Goal: Transaction & Acquisition: Obtain resource

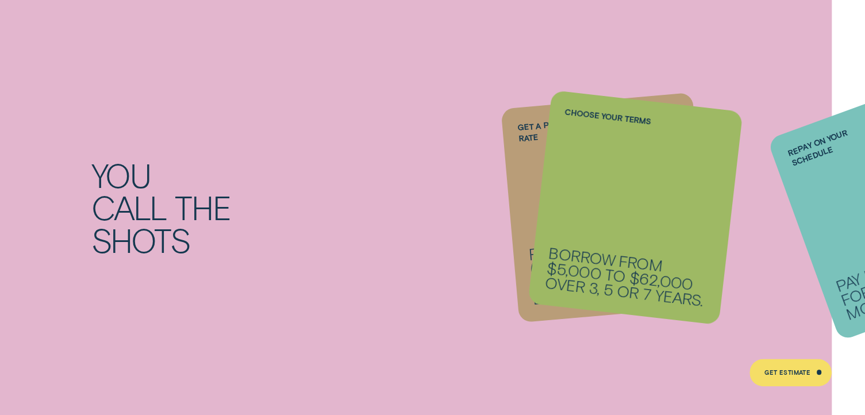
scroll to position [1082, 0]
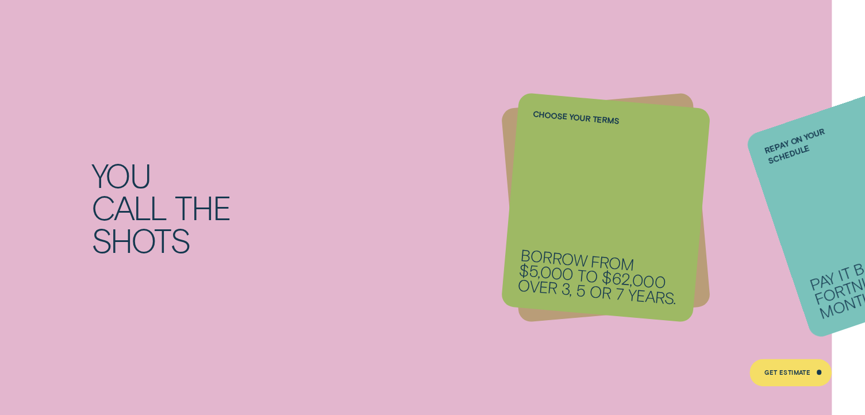
click at [503, 148] on div "You call the shots Get a personalised rate From 6.74% p.a. 1 ( Comparison 7.57%…" at bounding box center [432, 207] width 865 height 455
click at [506, 138] on div "Get a personalised rate From 6.74% p.a. 1 ( Comparison 7.57% 2* ) for excellent…" at bounding box center [605, 207] width 210 height 230
click at [565, 157] on li "Repay on your schedule Pay it back weekly, fortnightly or monthly." at bounding box center [606, 207] width 192 height 214
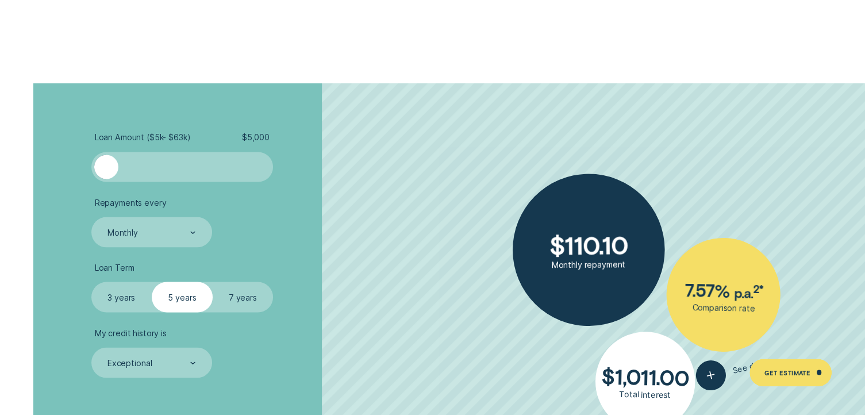
scroll to position [2047, 0]
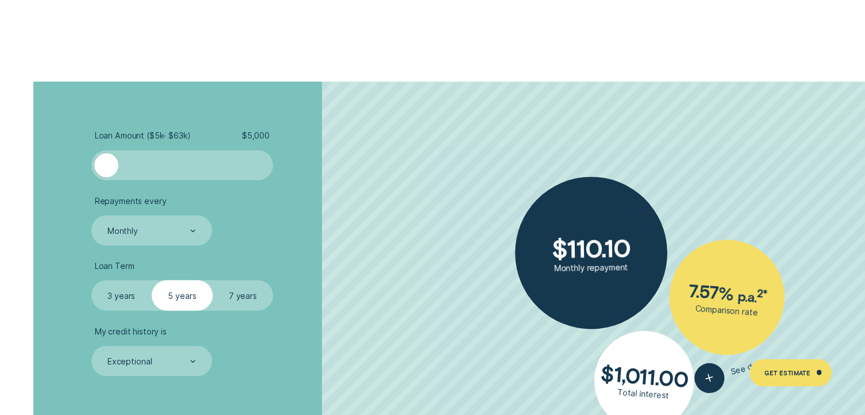
click at [126, 159] on div at bounding box center [182, 165] width 152 height 24
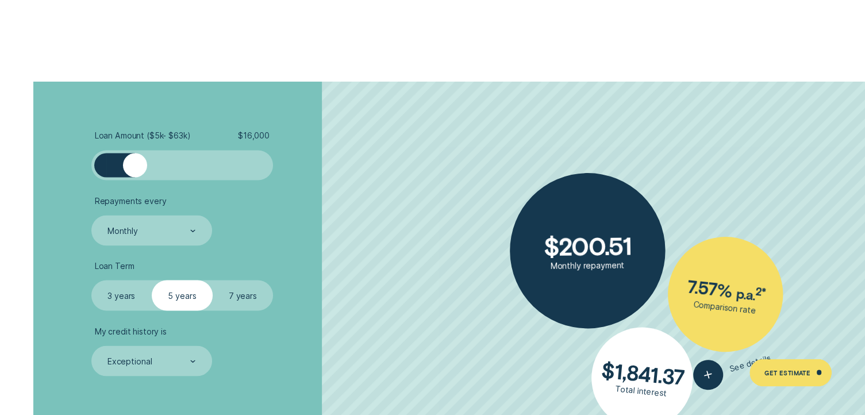
click at [136, 161] on div at bounding box center [135, 165] width 24 height 24
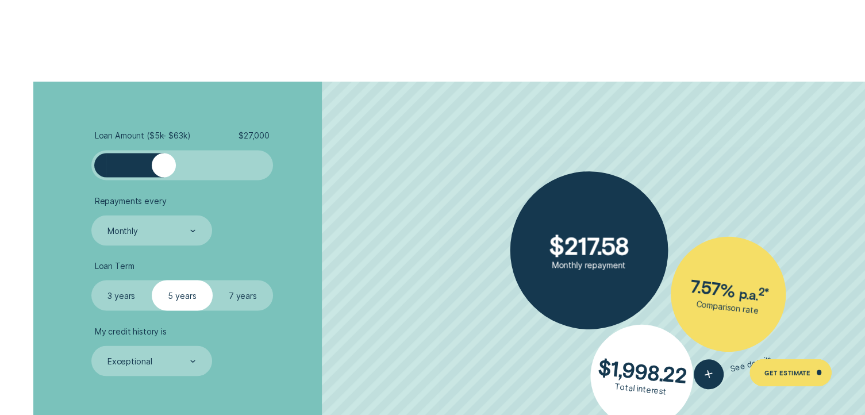
click at [163, 171] on div at bounding box center [182, 165] width 152 height 24
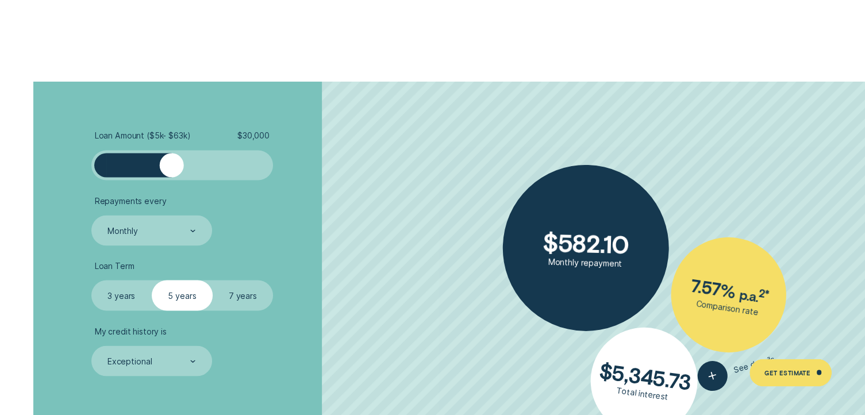
drag, startPoint x: 166, startPoint y: 171, endPoint x: 171, endPoint y: 174, distance: 5.9
click at [171, 174] on div at bounding box center [172, 165] width 24 height 24
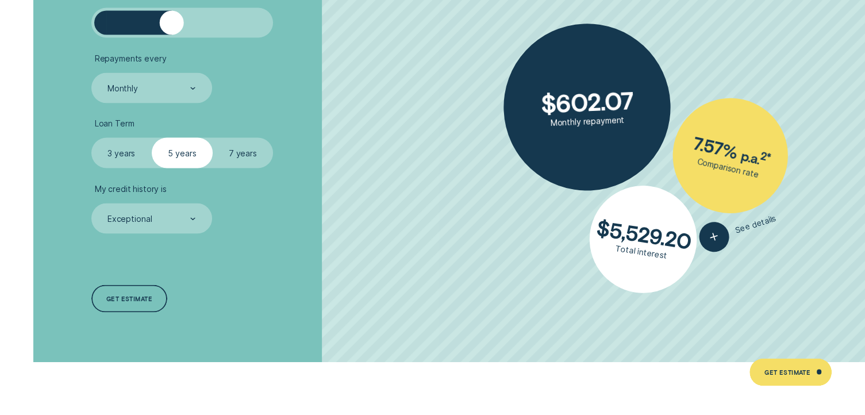
scroll to position [2190, 0]
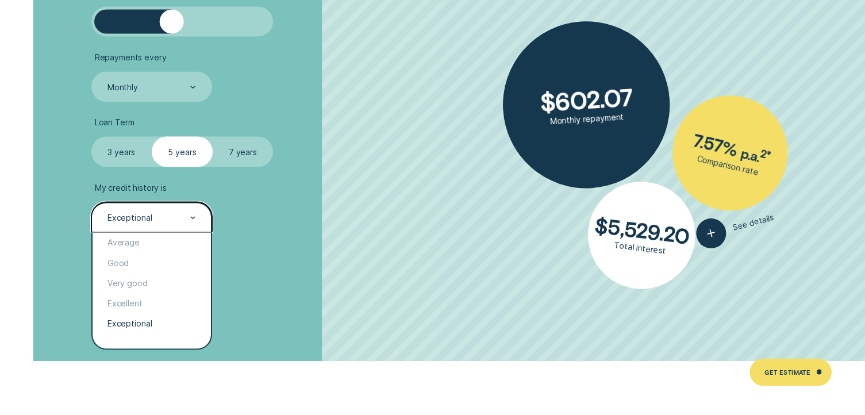
click at [195, 219] on div "Exceptional" at bounding box center [151, 217] width 121 height 30
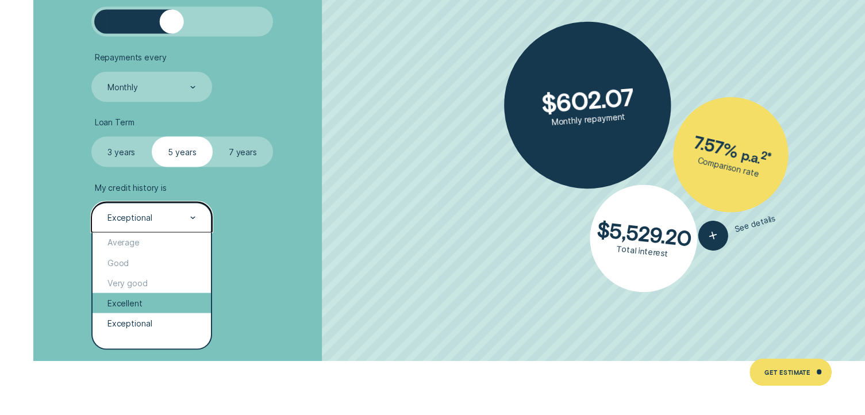
click at [148, 302] on div "Excellent" at bounding box center [152, 303] width 118 height 20
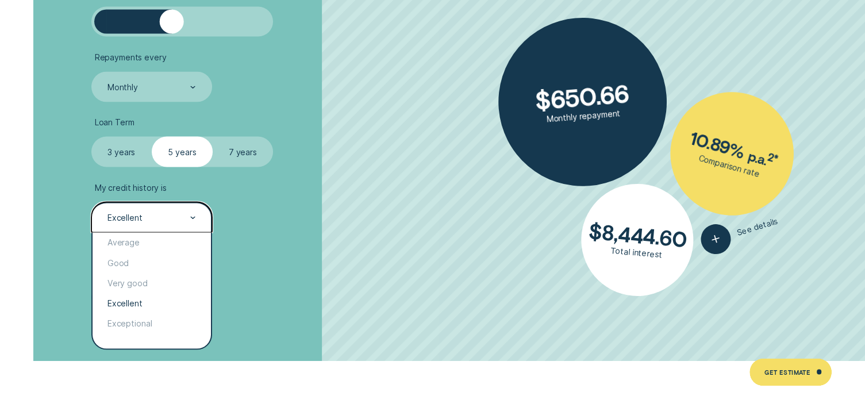
click at [198, 215] on div "Excellent" at bounding box center [151, 217] width 121 height 30
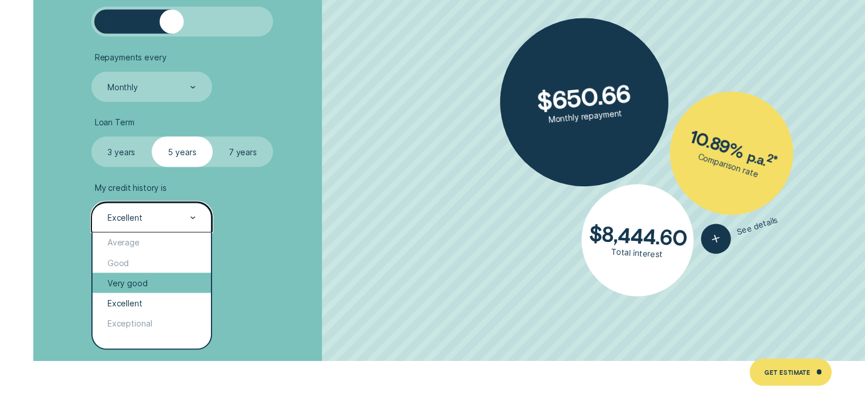
click at [160, 281] on div "Very good" at bounding box center [152, 283] width 118 height 20
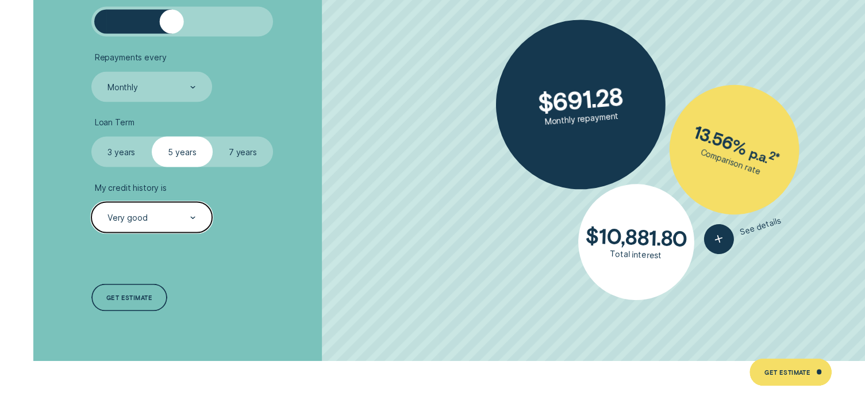
click at [198, 214] on div "Very good" at bounding box center [151, 217] width 121 height 30
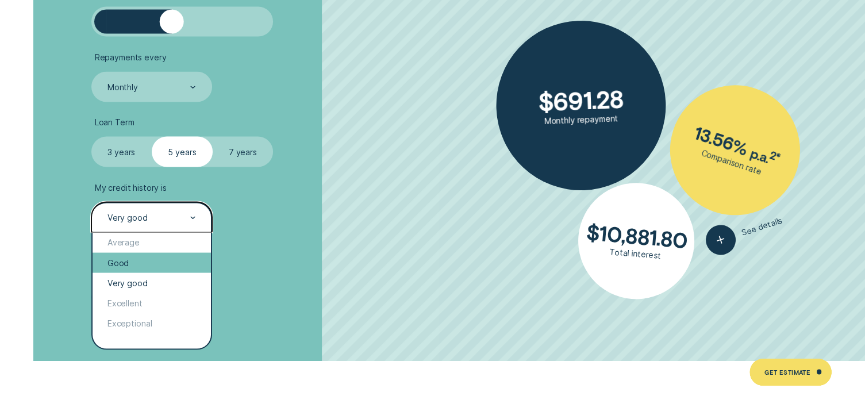
click at [170, 267] on div "Good" at bounding box center [152, 263] width 118 height 20
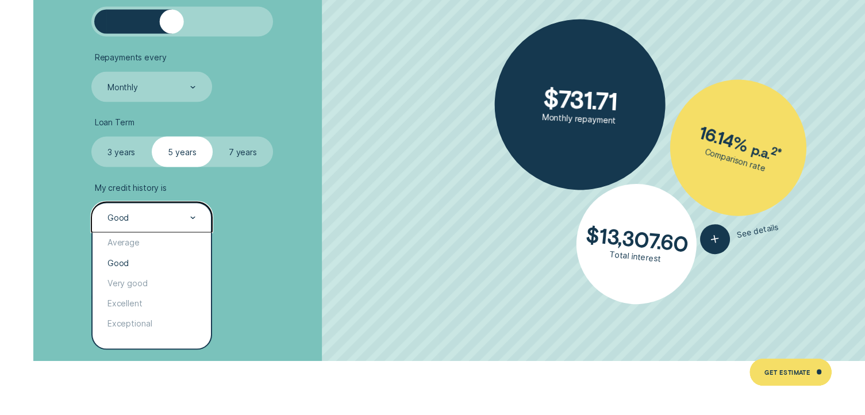
click at [199, 212] on div "Good" at bounding box center [151, 217] width 121 height 30
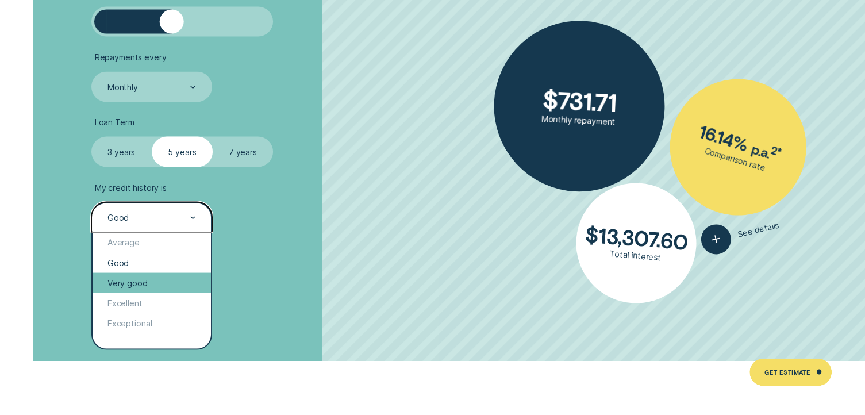
click at [168, 276] on div "Very good" at bounding box center [152, 283] width 118 height 20
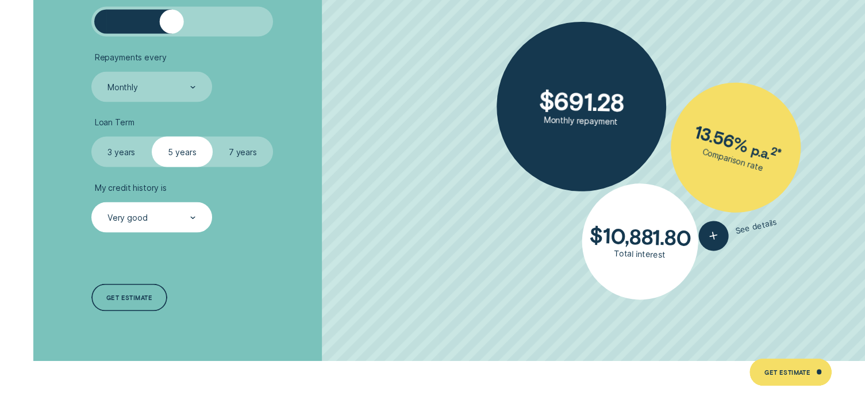
click at [200, 194] on div "My credit history is Very good" at bounding box center [151, 208] width 121 height 50
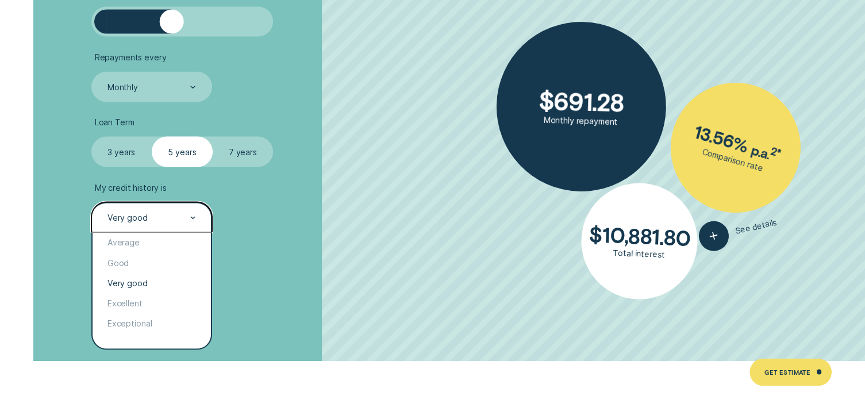
click at [188, 224] on div "Very good" at bounding box center [150, 217] width 89 height 11
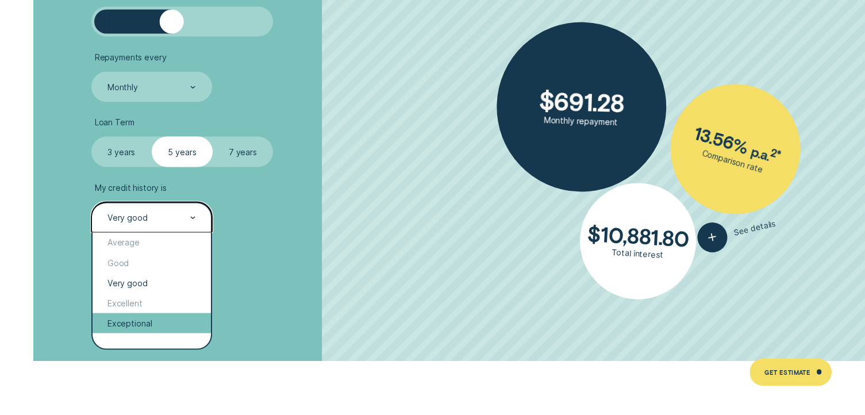
click at [153, 322] on div "Exceptional" at bounding box center [152, 323] width 118 height 20
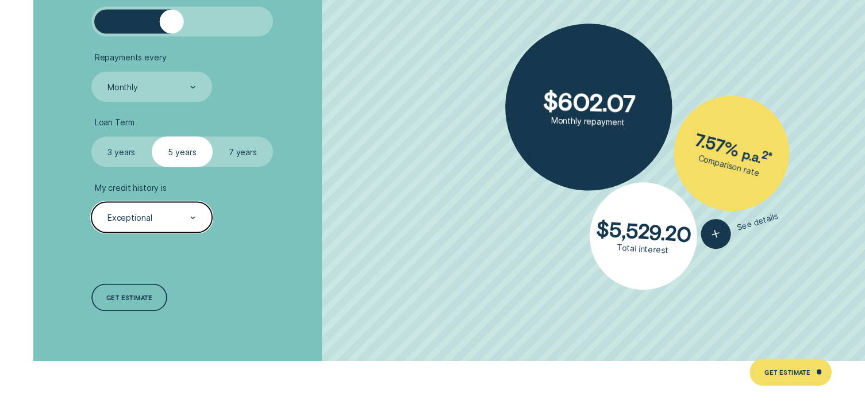
click at [193, 219] on div at bounding box center [193, 217] width 6 height 29
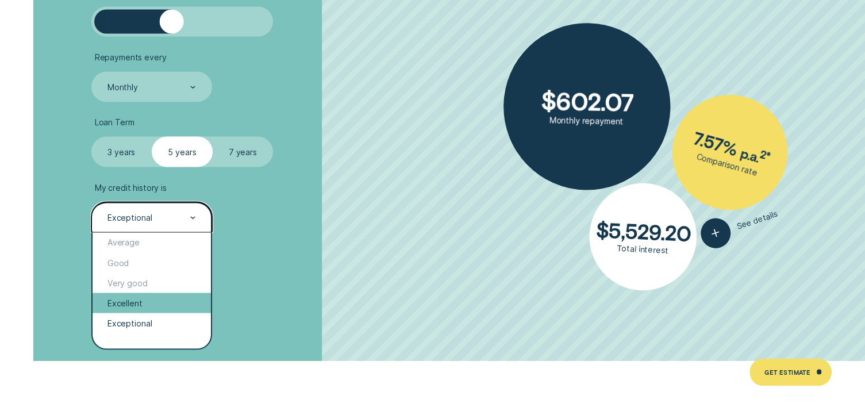
click at [163, 300] on div "Excellent" at bounding box center [152, 303] width 118 height 20
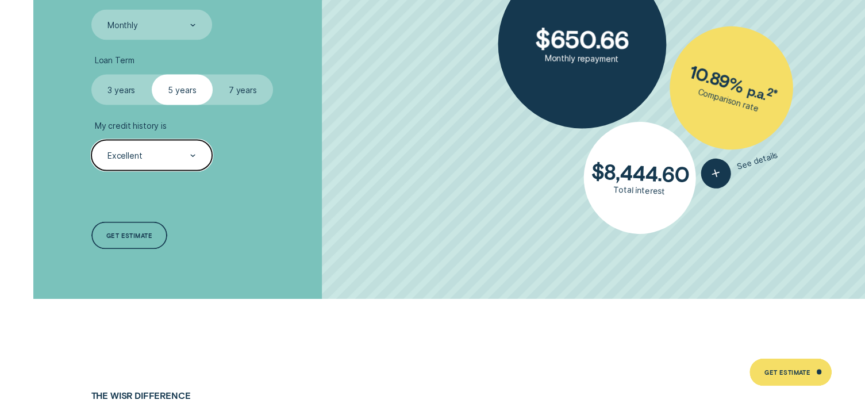
scroll to position [2252, 0]
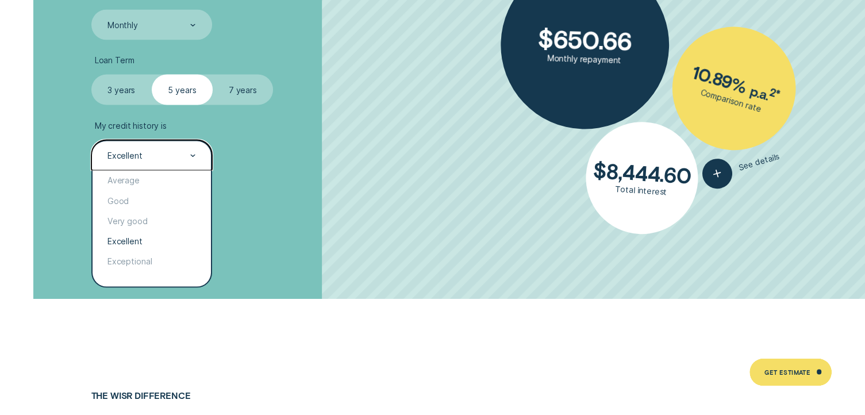
click at [201, 149] on div "Excellent" at bounding box center [151, 155] width 121 height 30
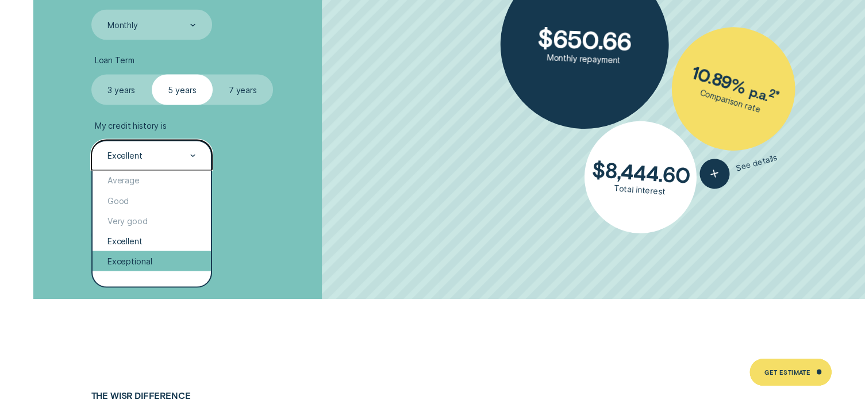
click at [159, 260] on div "Exceptional" at bounding box center [152, 261] width 118 height 20
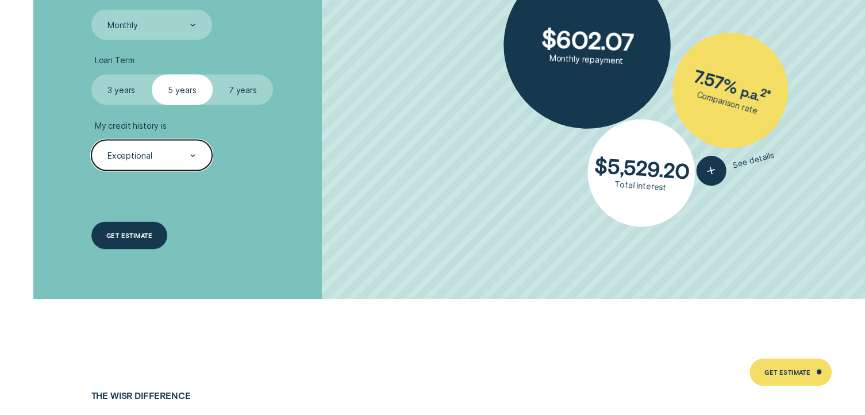
click at [129, 234] on div "Get estimate" at bounding box center [129, 235] width 46 height 5
